Goal: Transaction & Acquisition: Download file/media

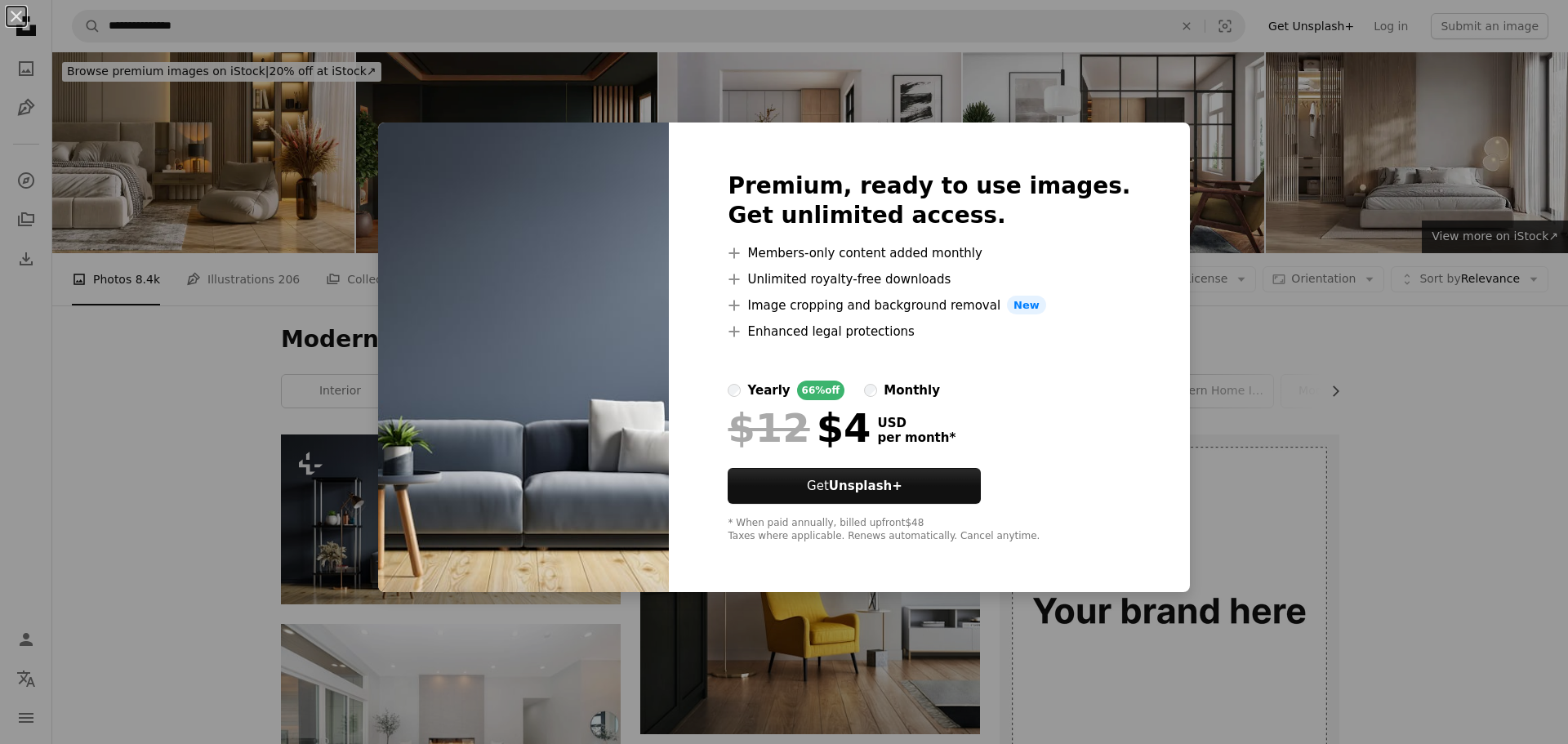
click at [295, 491] on div "An X shape Premium, ready to use images. Get unlimited access. A plus sign Memb…" at bounding box center [784, 372] width 1568 height 744
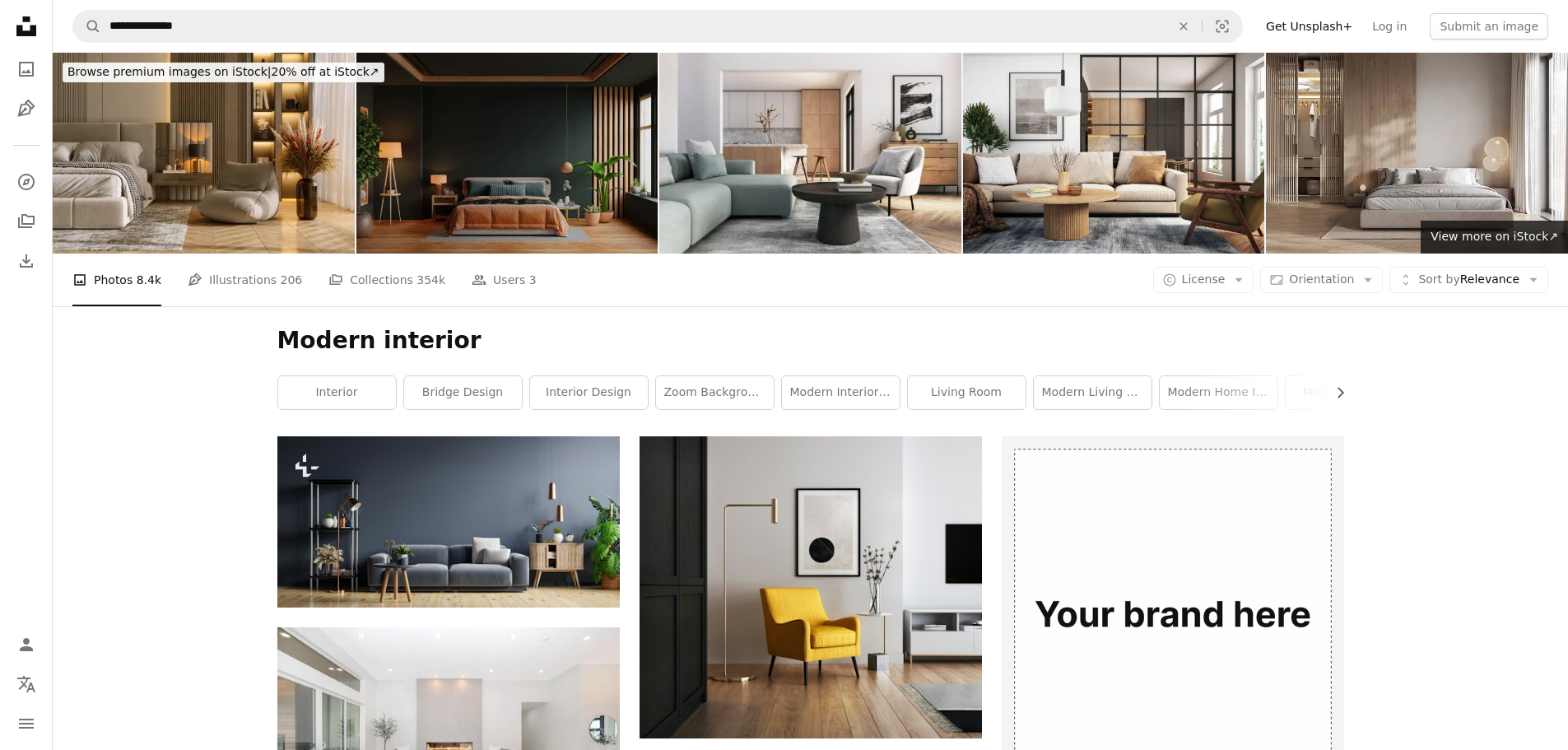
click at [480, 223] on img at bounding box center [507, 153] width 302 height 201
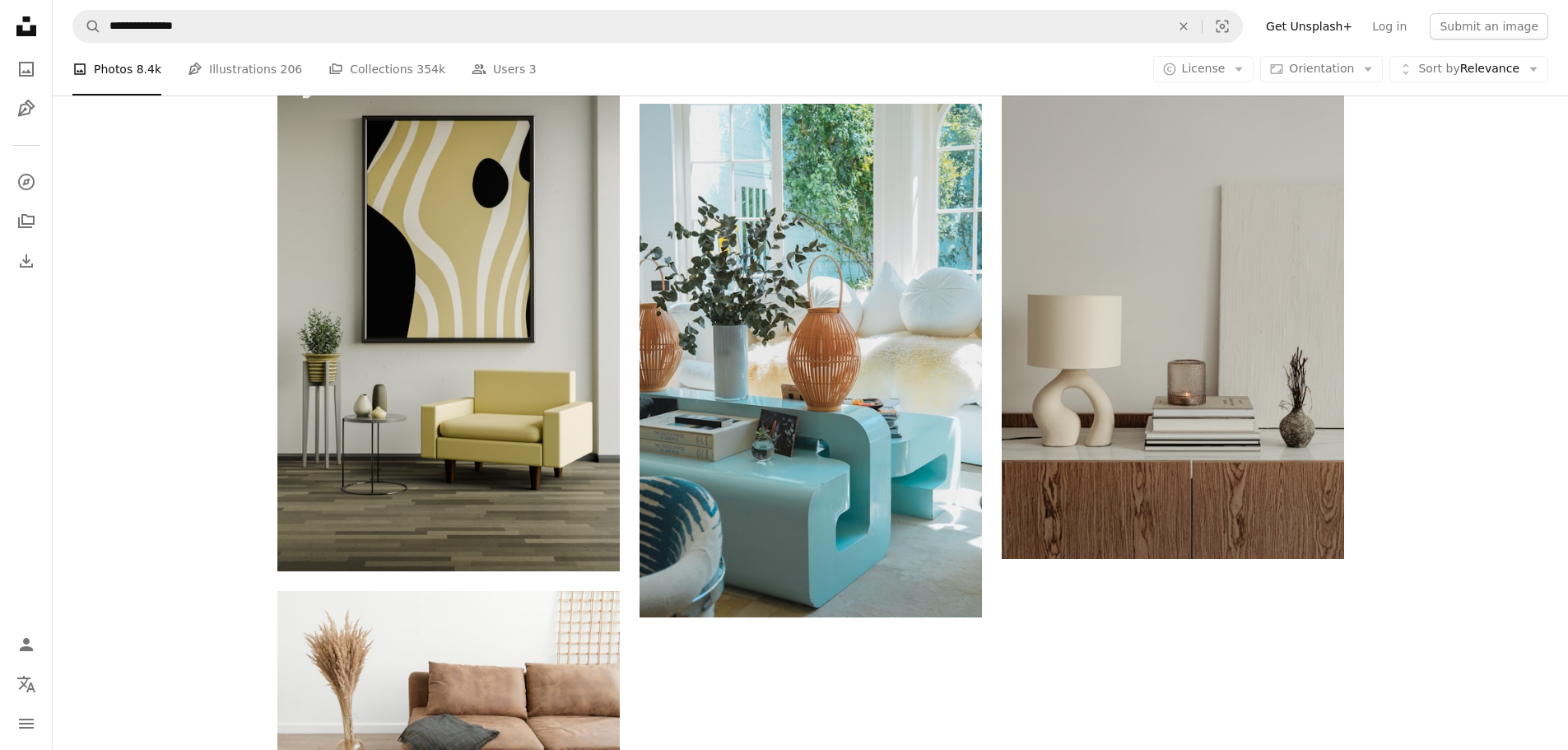
scroll to position [2716, 0]
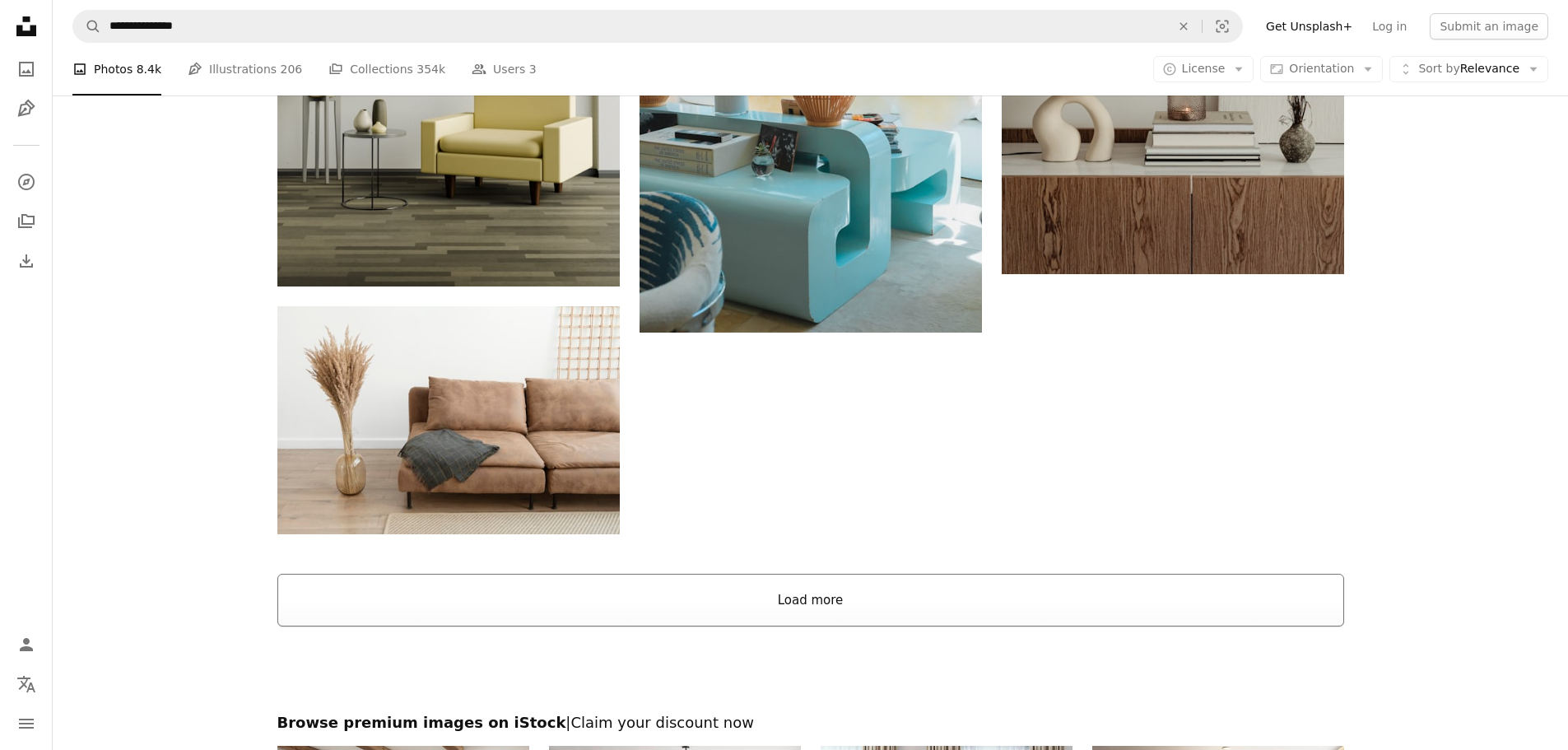
click at [862, 611] on button "Load more" at bounding box center [810, 600] width 1067 height 53
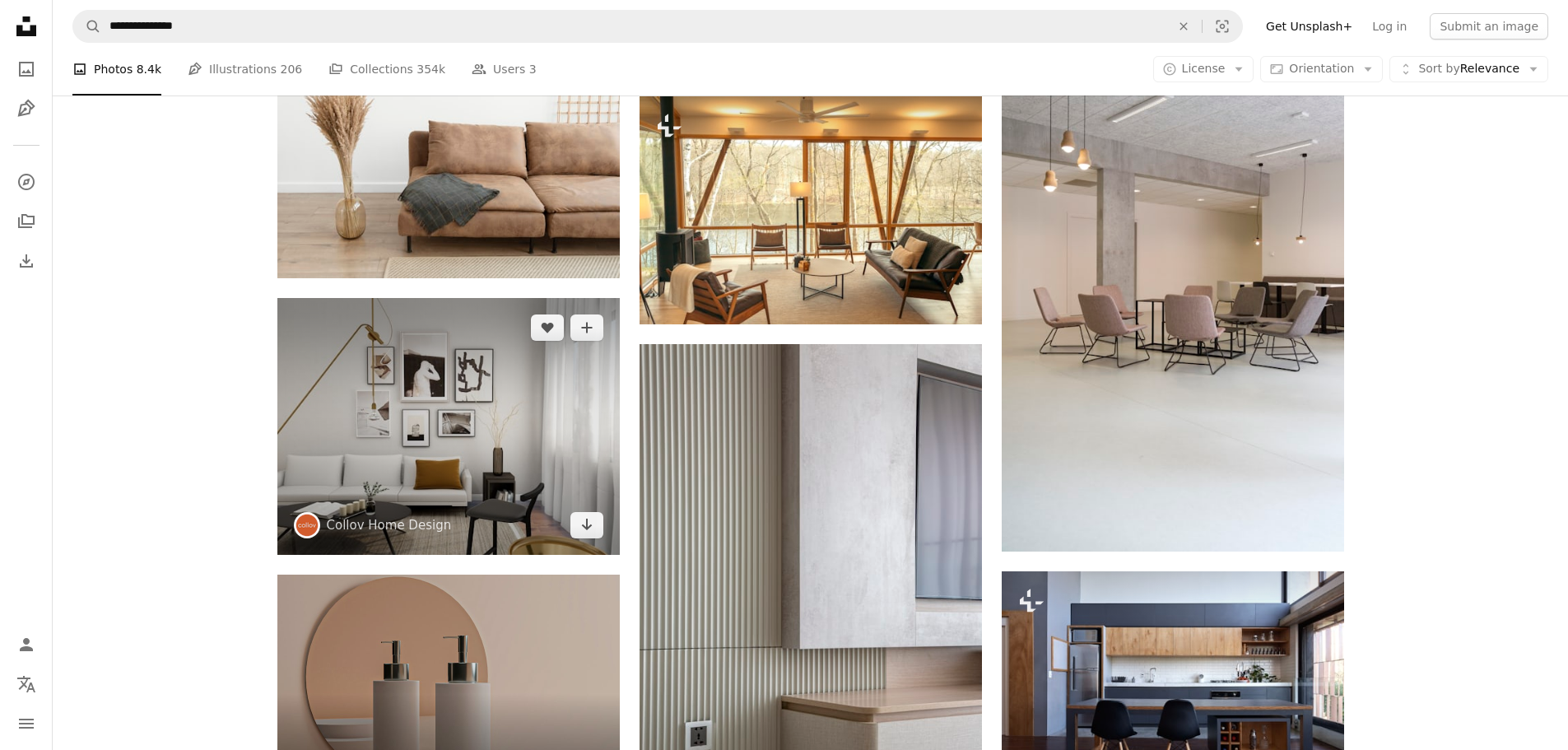
scroll to position [2963, 0]
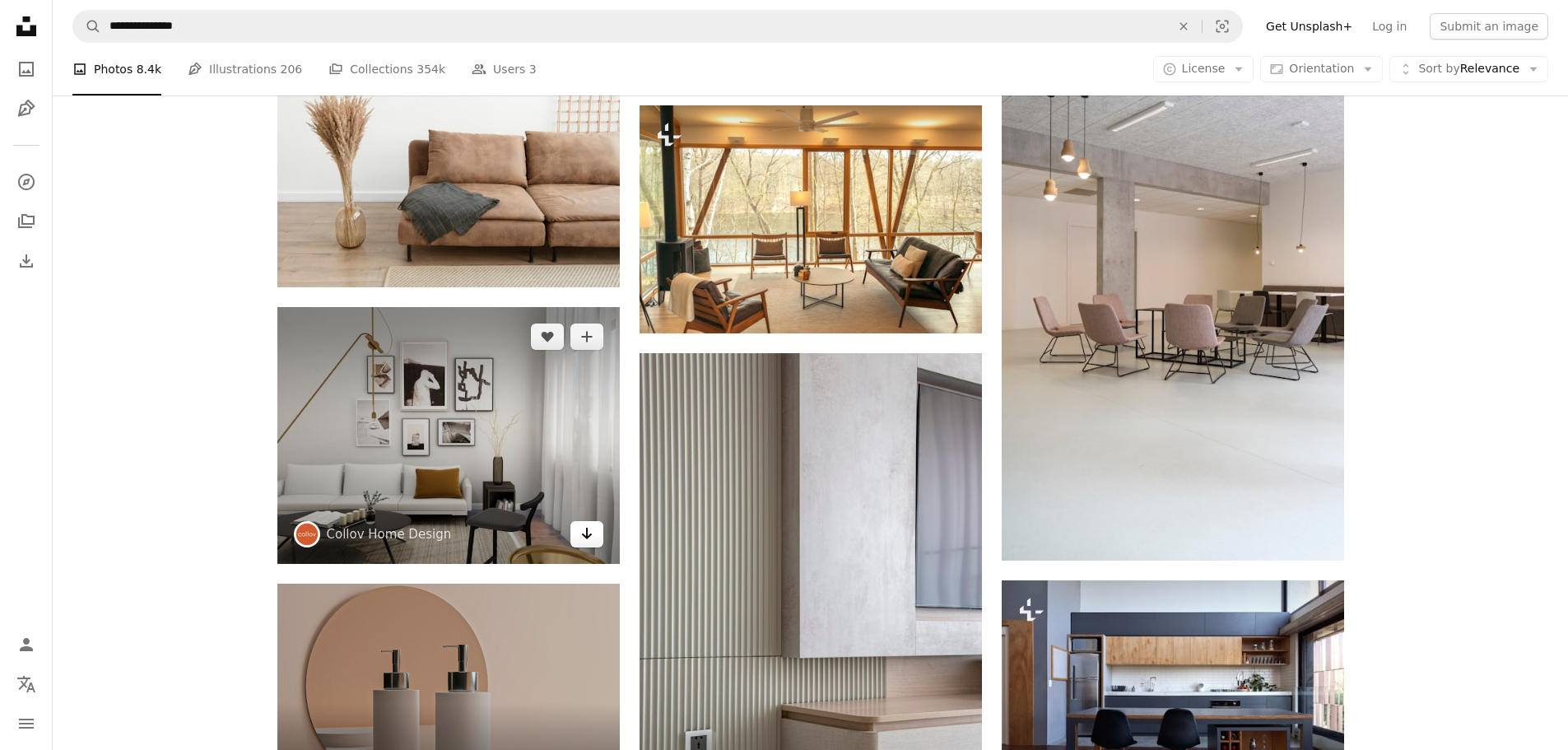
click at [579, 534] on link "Arrow pointing down" at bounding box center [587, 535] width 33 height 27
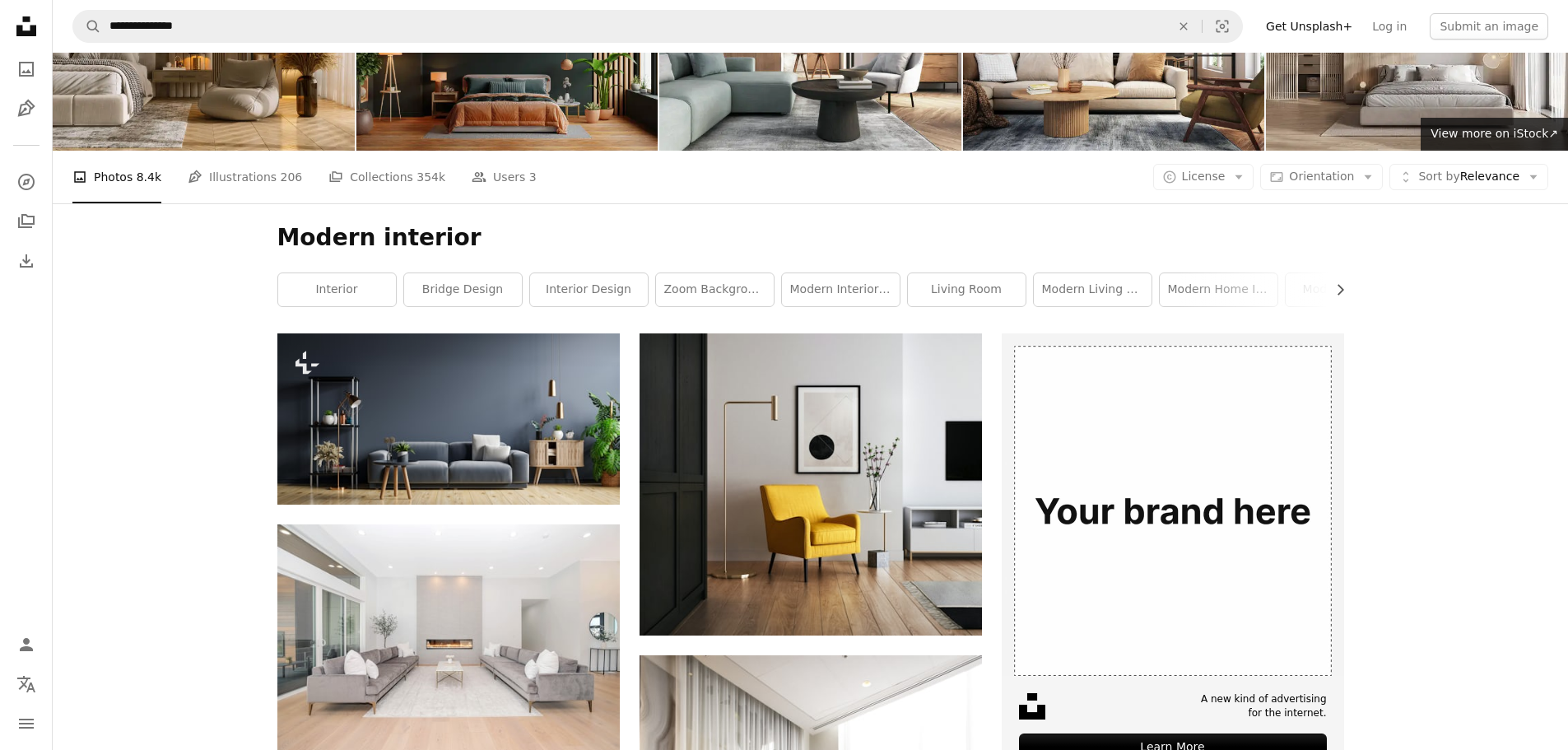
scroll to position [0, 0]
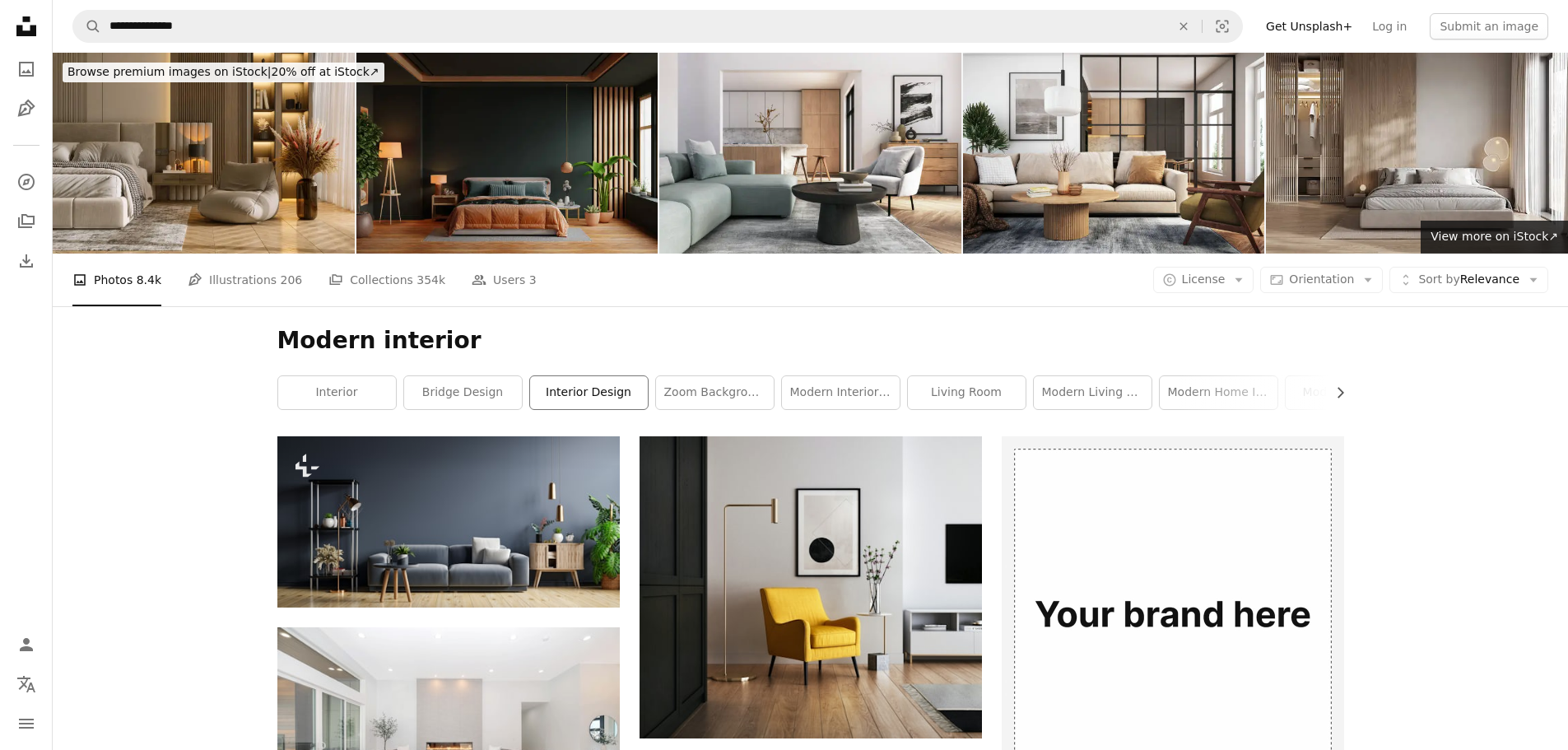
click at [547, 394] on link "interior design" at bounding box center [588, 392] width 118 height 33
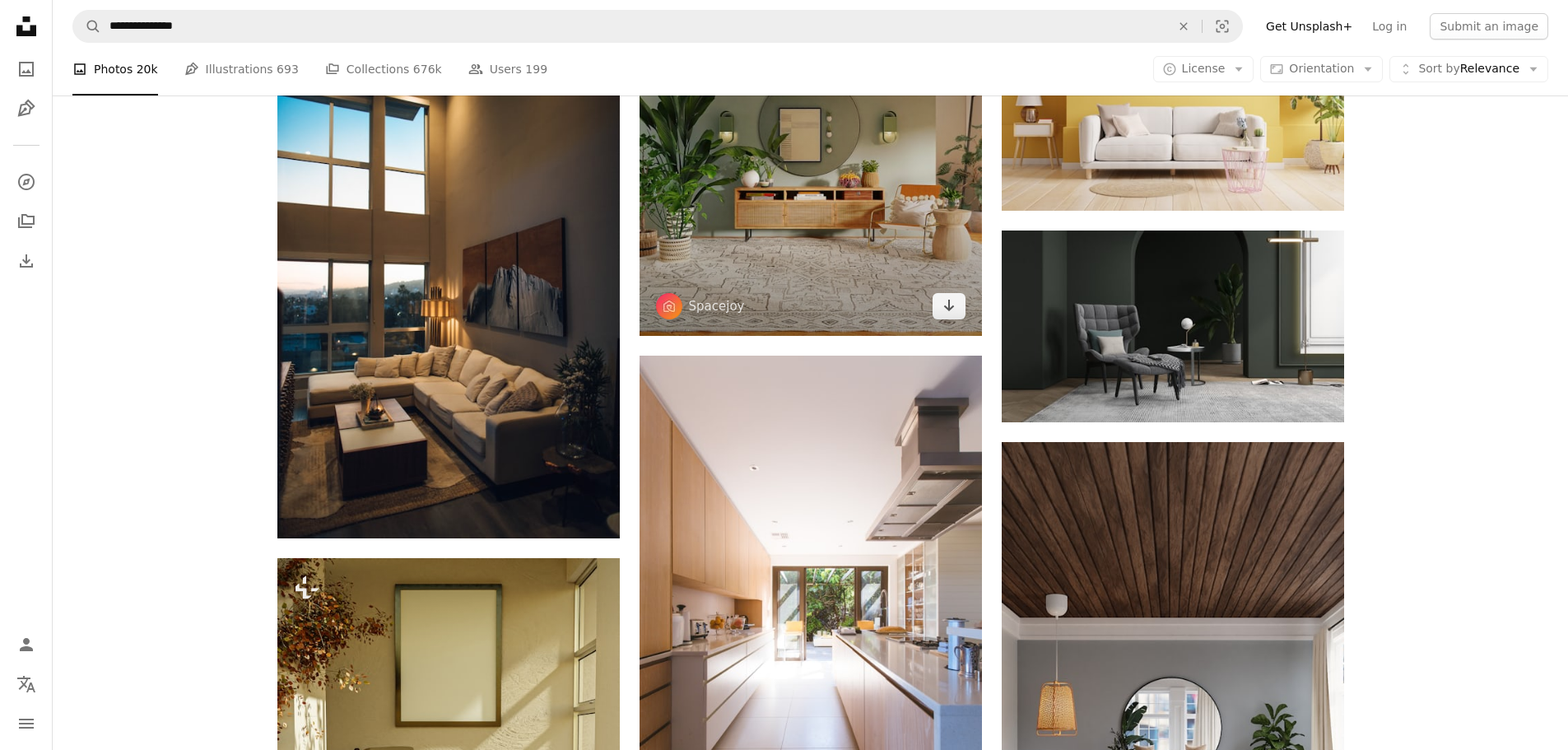
scroll to position [1399, 0]
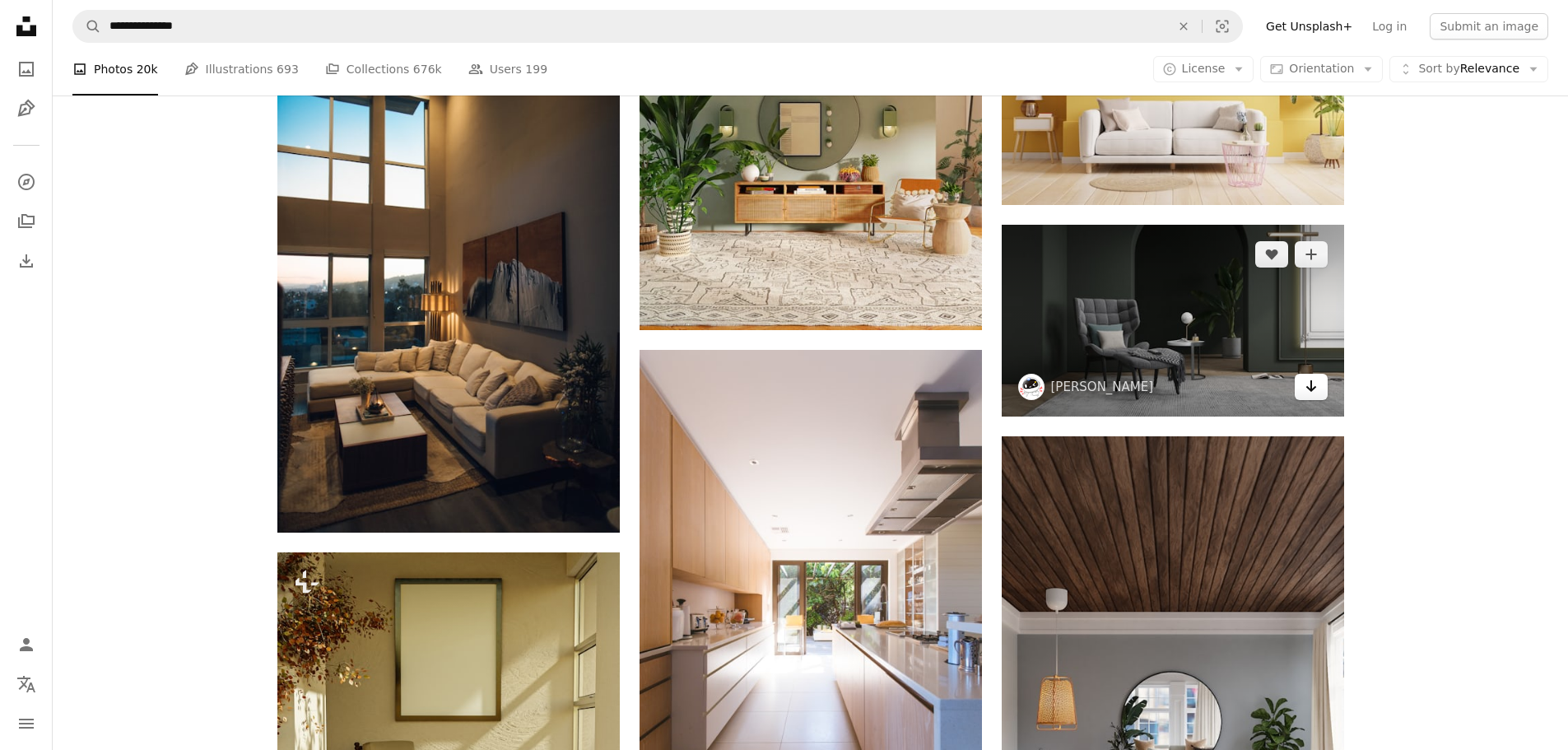
click at [1316, 389] on icon "Arrow pointing down" at bounding box center [1312, 386] width 13 height 20
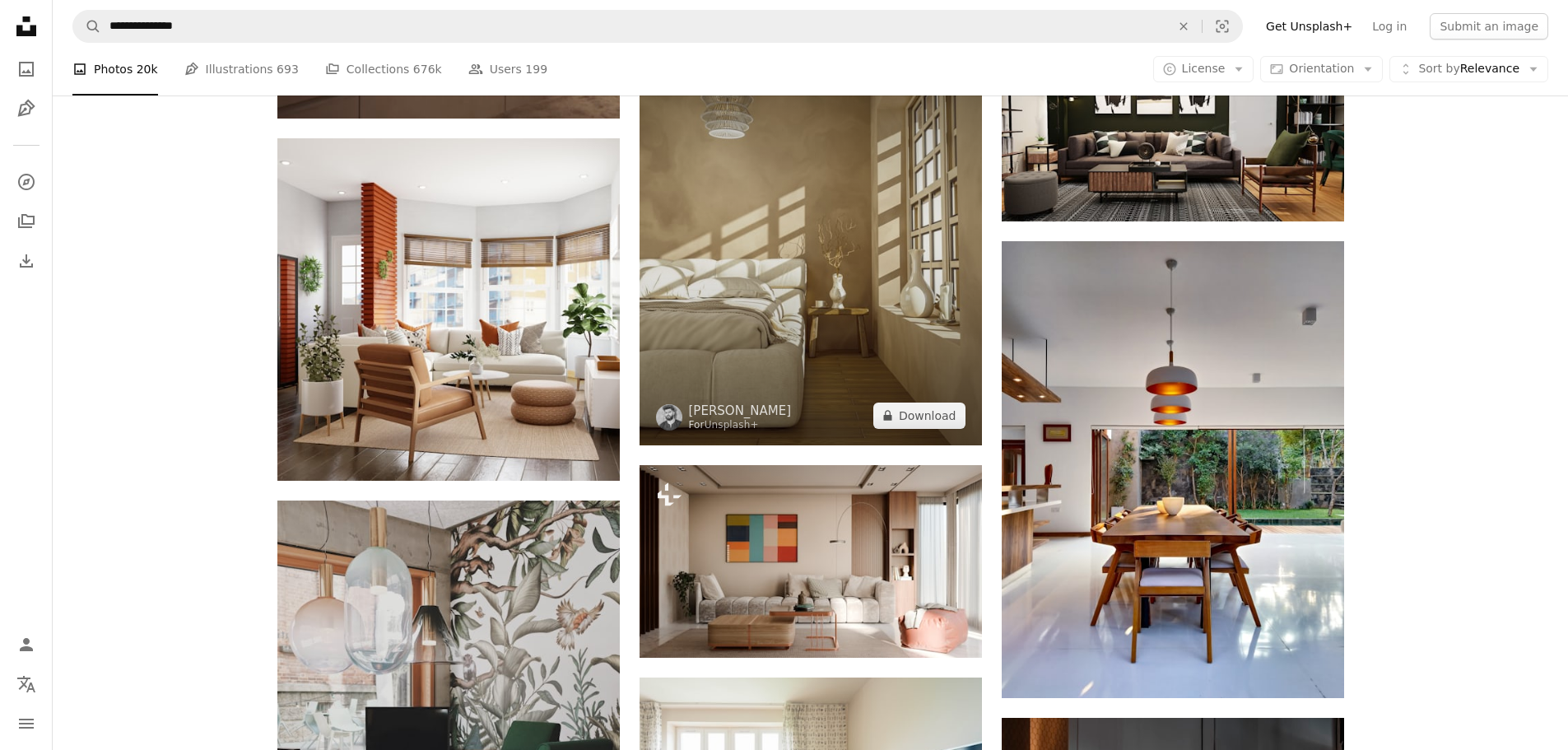
scroll to position [5680, 0]
